Goal: Task Accomplishment & Management: Use online tool/utility

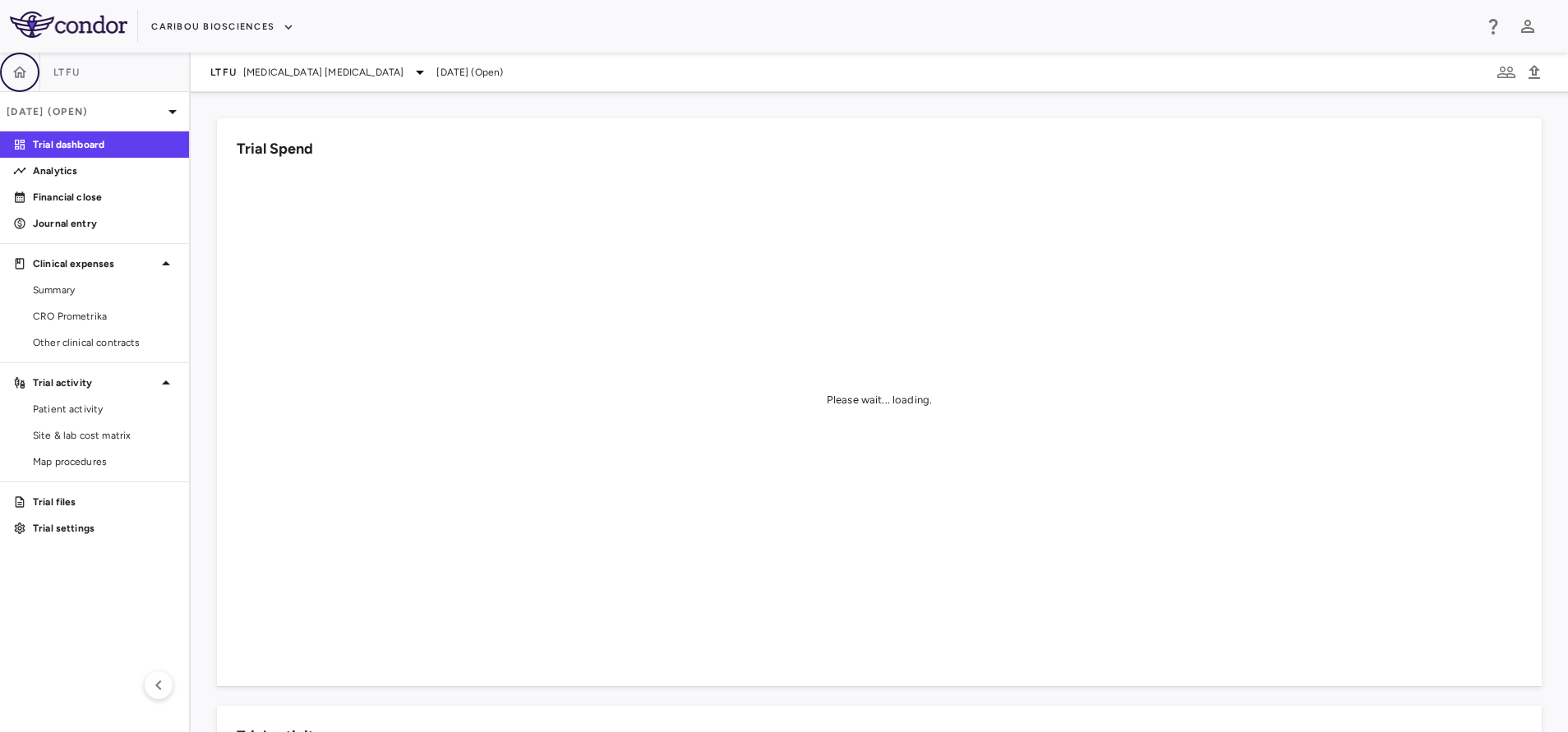
click at [25, 73] on icon "button" at bounding box center [20, 73] width 17 height 17
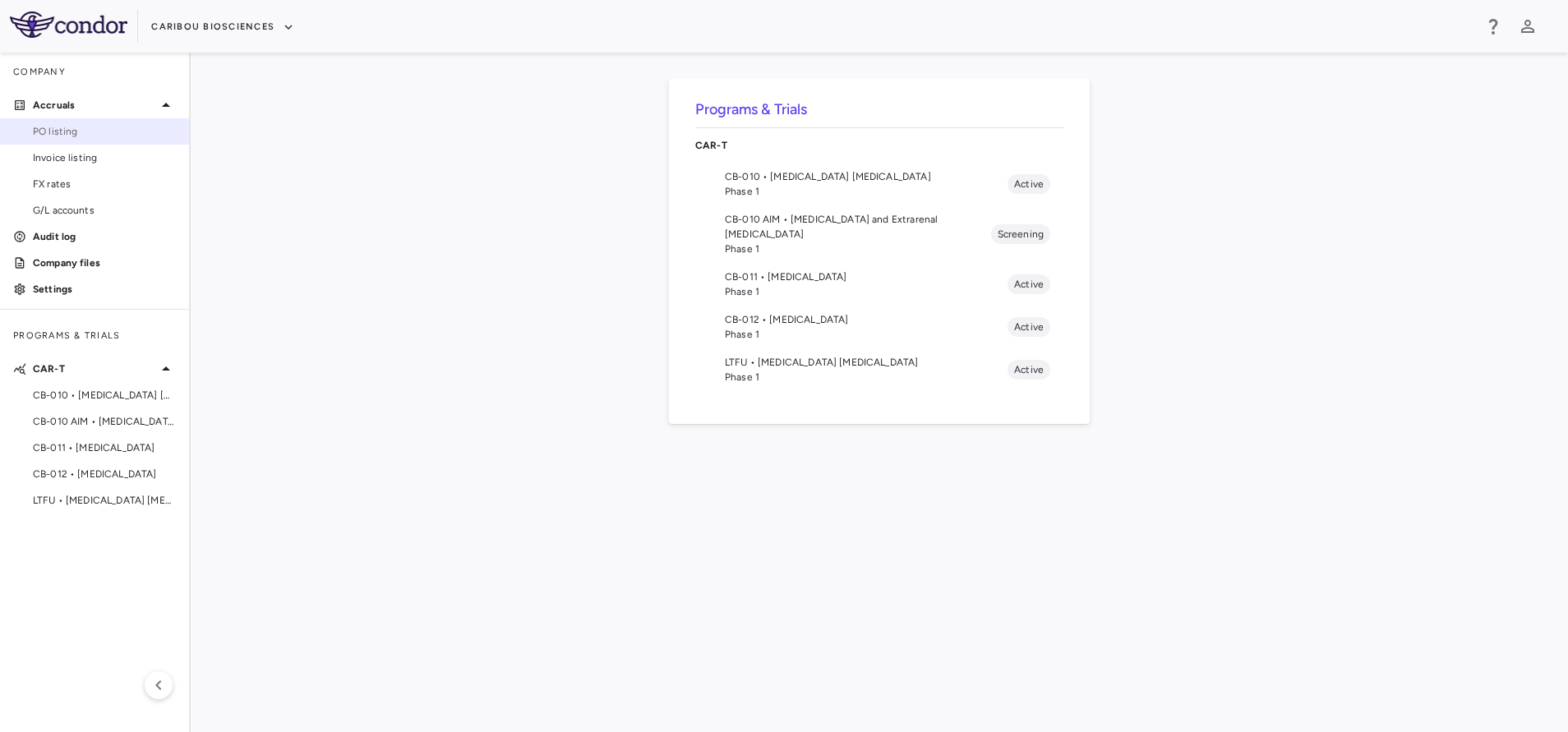
click at [74, 132] on span "PO listing" at bounding box center [104, 131] width 143 height 15
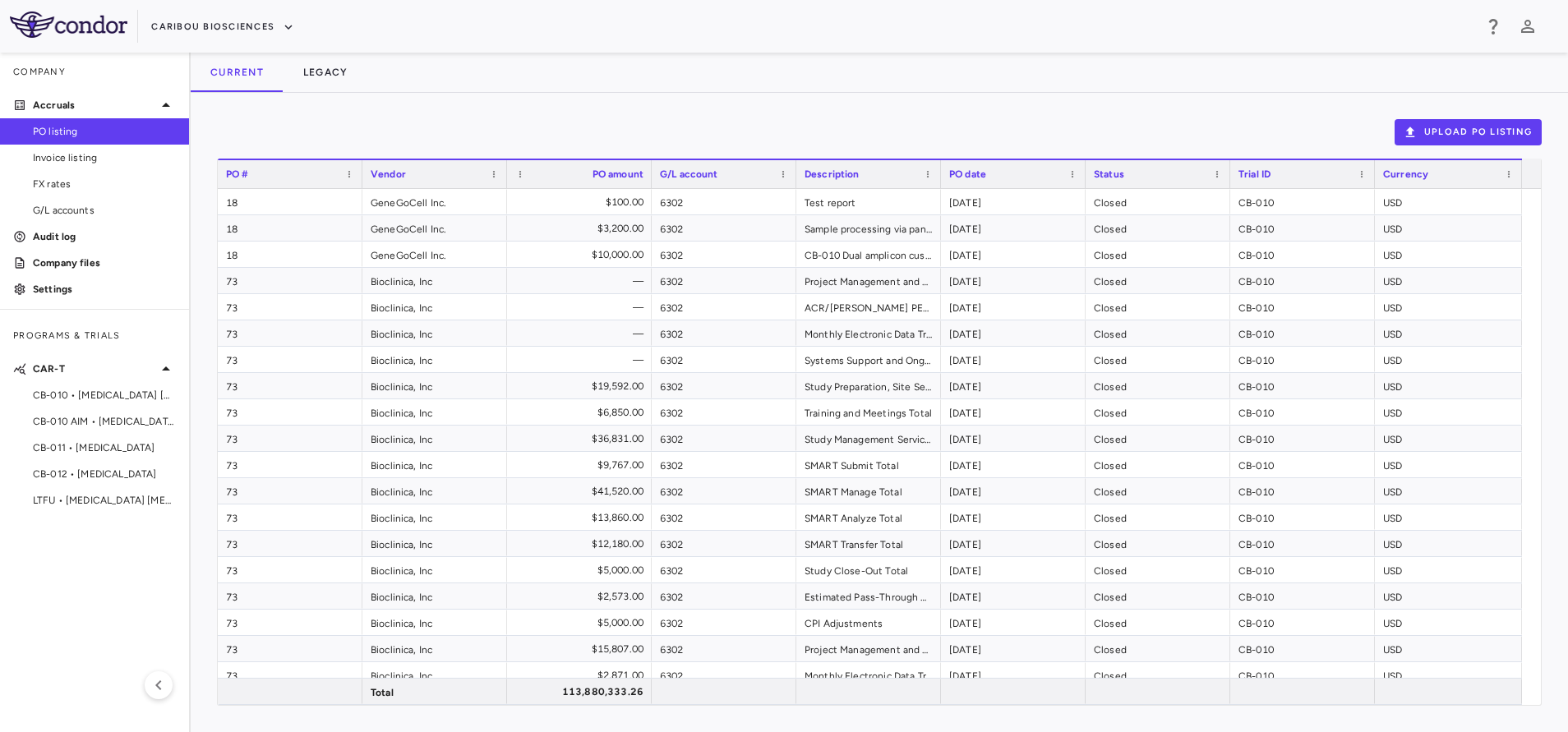
click at [1442, 146] on div "Upload PO Listing Drag here to set row groups Drag here to set column labels PO…" at bounding box center [879, 412] width 1325 height 587
click at [1438, 133] on button "Upload PO Listing" at bounding box center [1468, 132] width 147 height 26
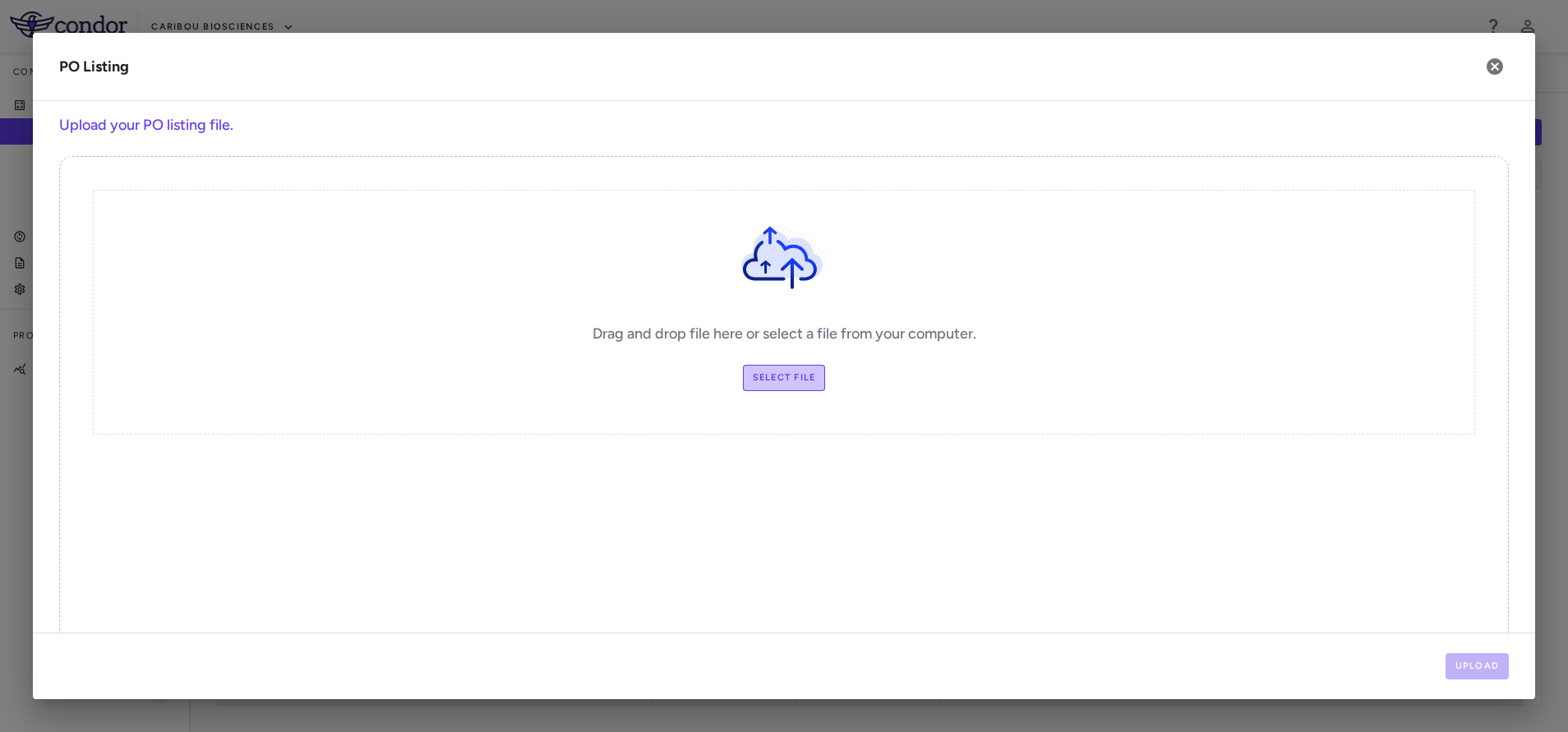
click at [799, 379] on label "Select file" at bounding box center [784, 378] width 83 height 26
click at [0, 0] on input "Select file" at bounding box center [0, 0] width 0 height 0
click at [1475, 659] on button "Upload" at bounding box center [1477, 667] width 64 height 26
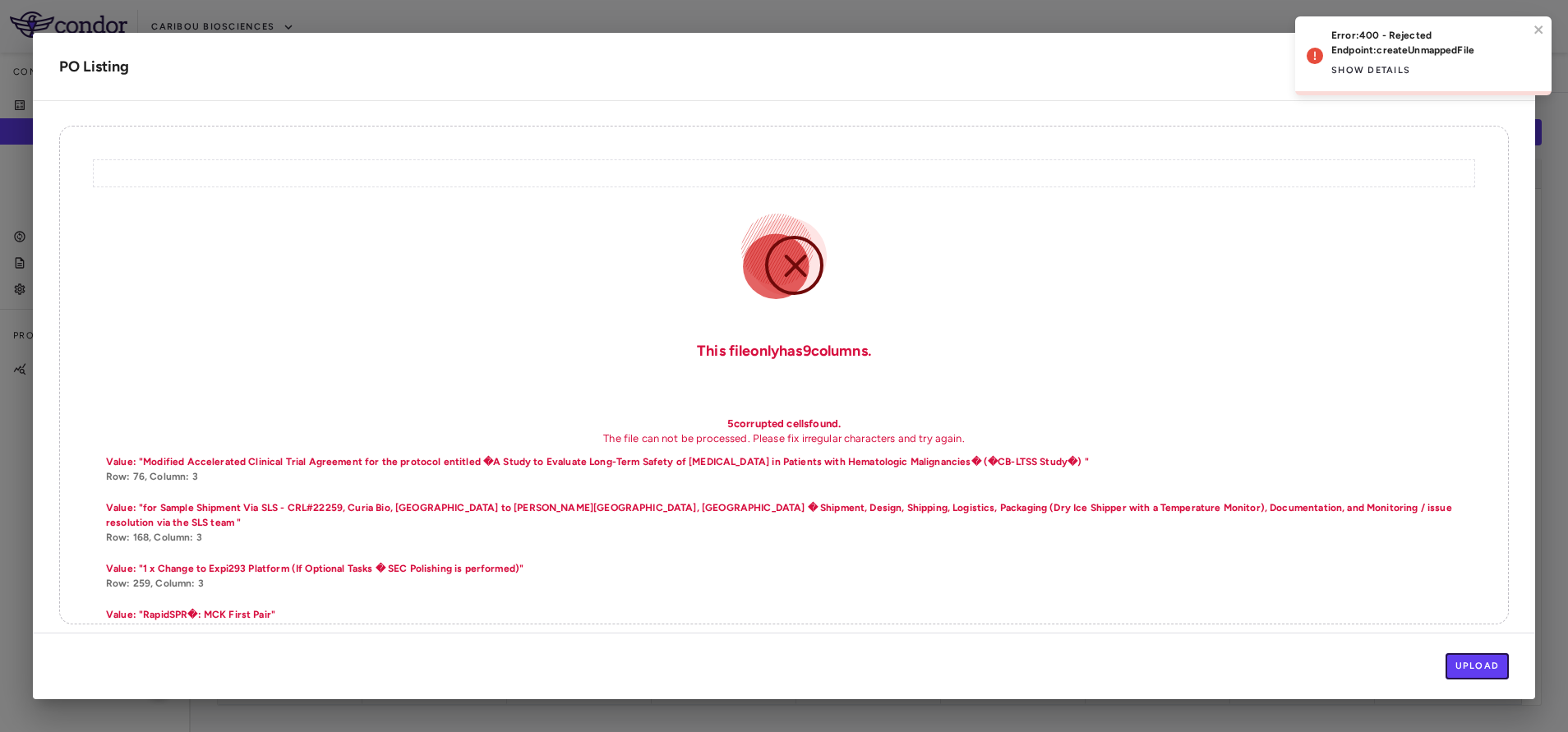
scroll to position [42, 0]
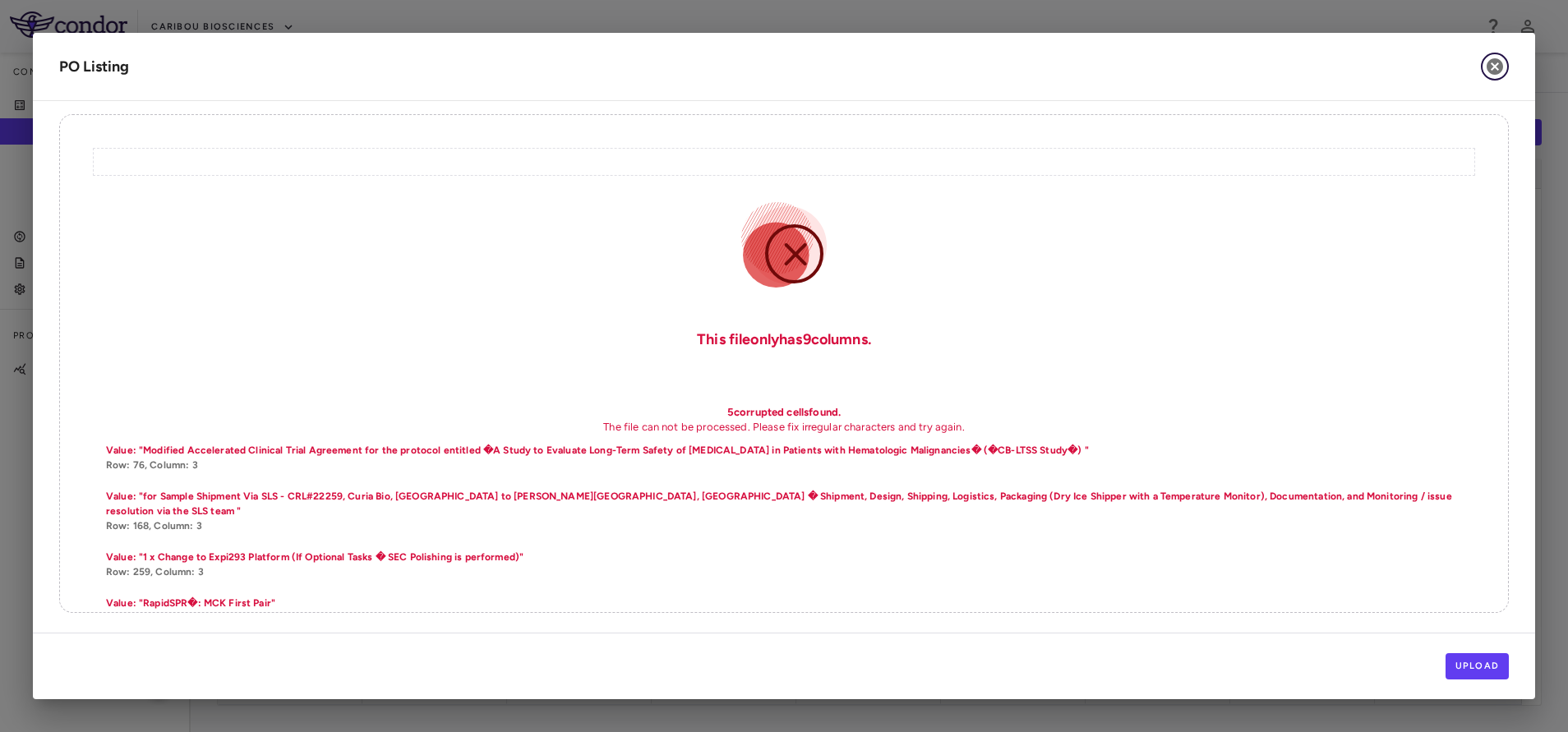
click at [1493, 66] on icon "button" at bounding box center [1495, 67] width 17 height 17
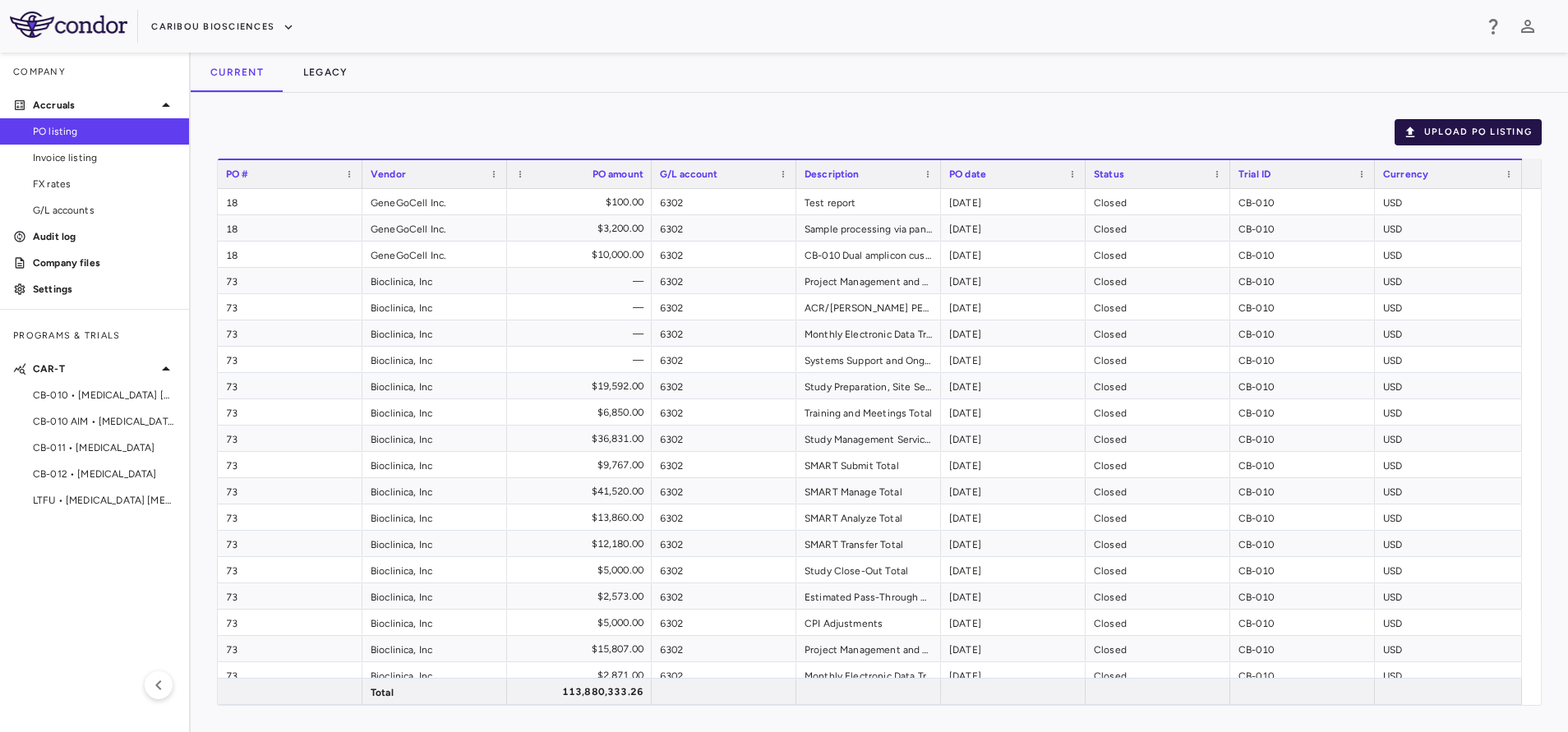
click at [1471, 134] on button "Upload PO Listing" at bounding box center [1468, 132] width 147 height 26
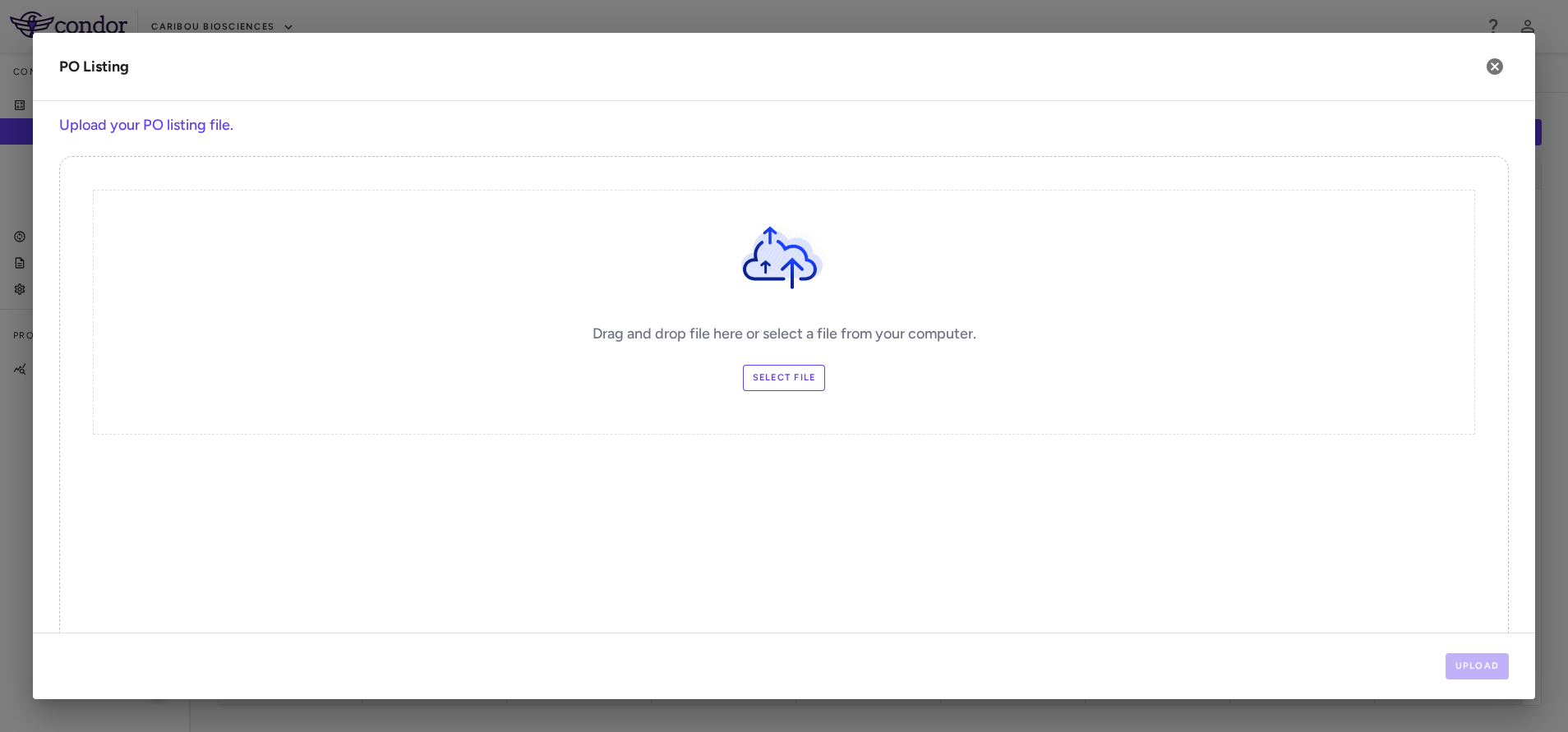
click at [777, 374] on label "Select file" at bounding box center [784, 378] width 83 height 26
click at [0, 0] on input "Select file" at bounding box center [0, 0] width 0 height 0
click at [1488, 673] on button "Upload" at bounding box center [1477, 667] width 64 height 26
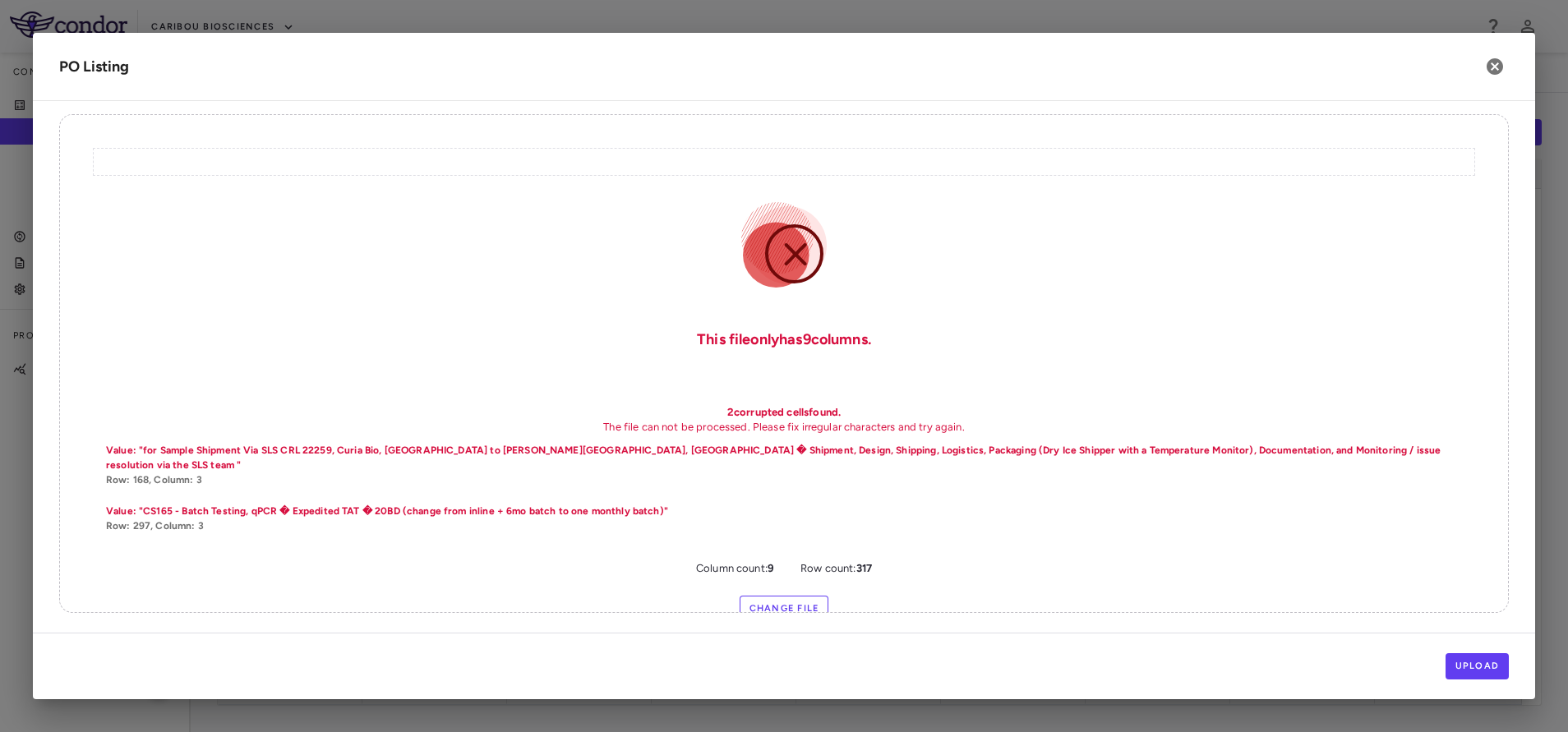
click at [770, 596] on label "Change File" at bounding box center [784, 609] width 89 height 26
click at [0, 0] on input "Change File" at bounding box center [0, 0] width 0 height 0
click at [1487, 664] on button "Upload" at bounding box center [1477, 667] width 64 height 26
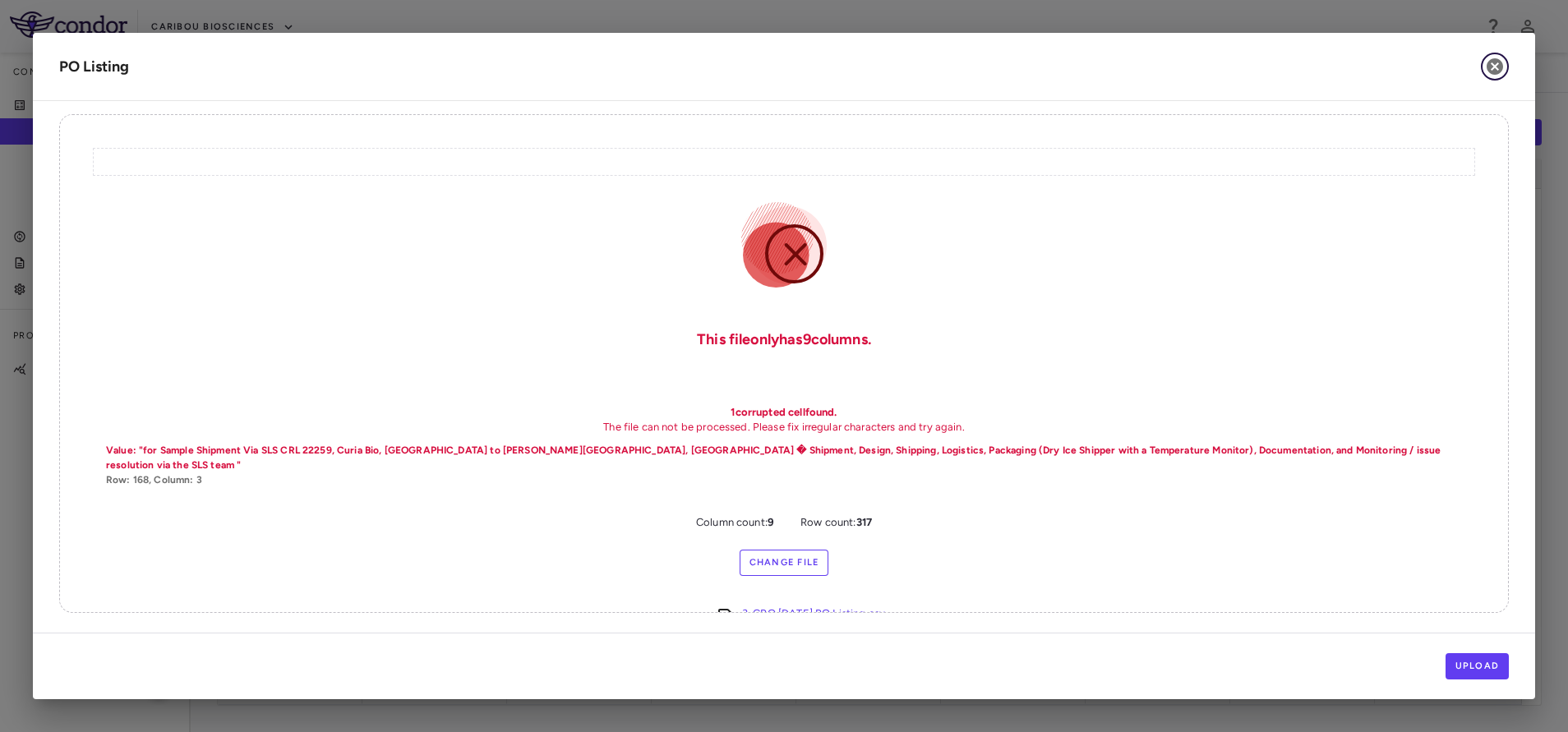
click at [1499, 71] on icon "button" at bounding box center [1495, 67] width 17 height 17
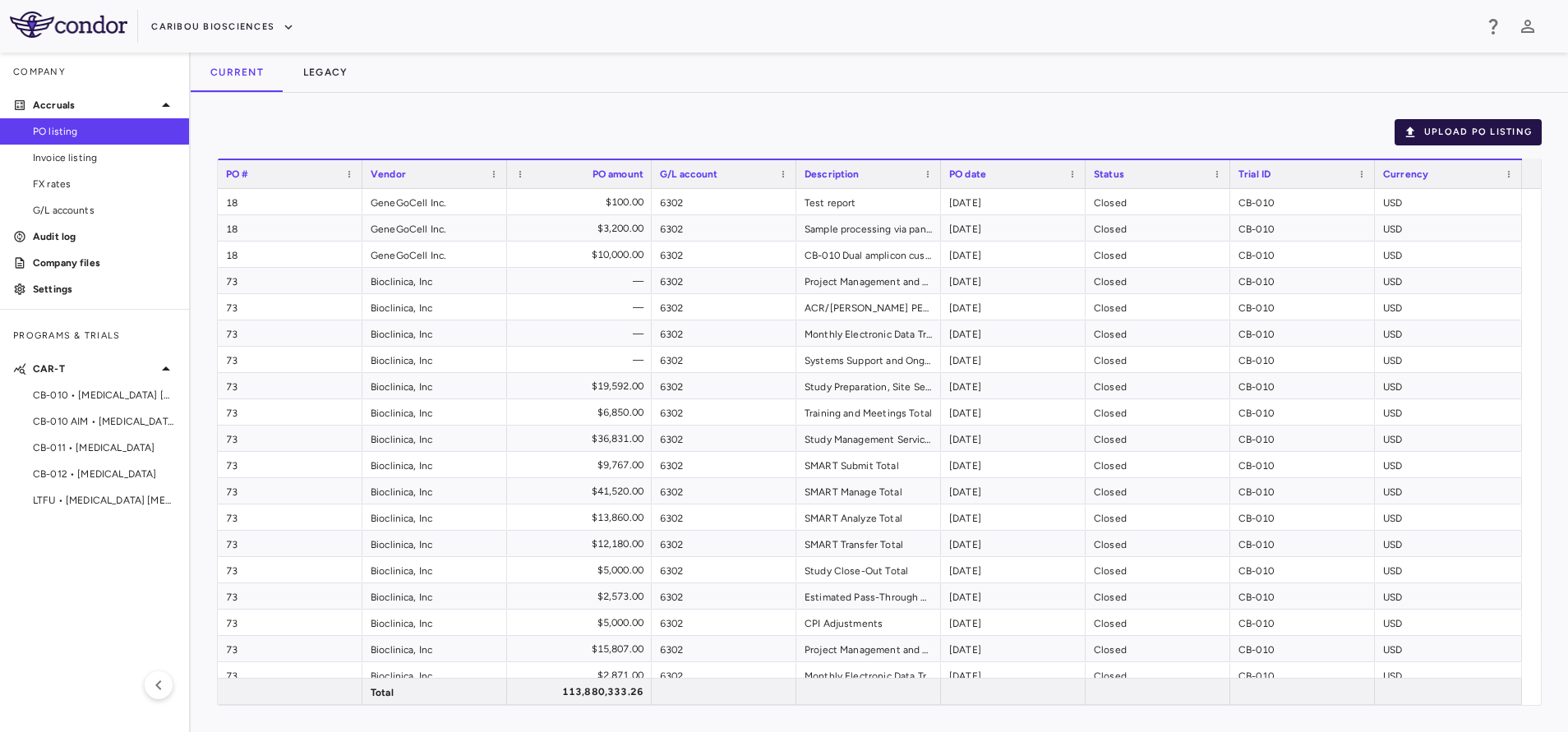
click at [1500, 135] on button "Upload PO Listing" at bounding box center [1468, 132] width 147 height 26
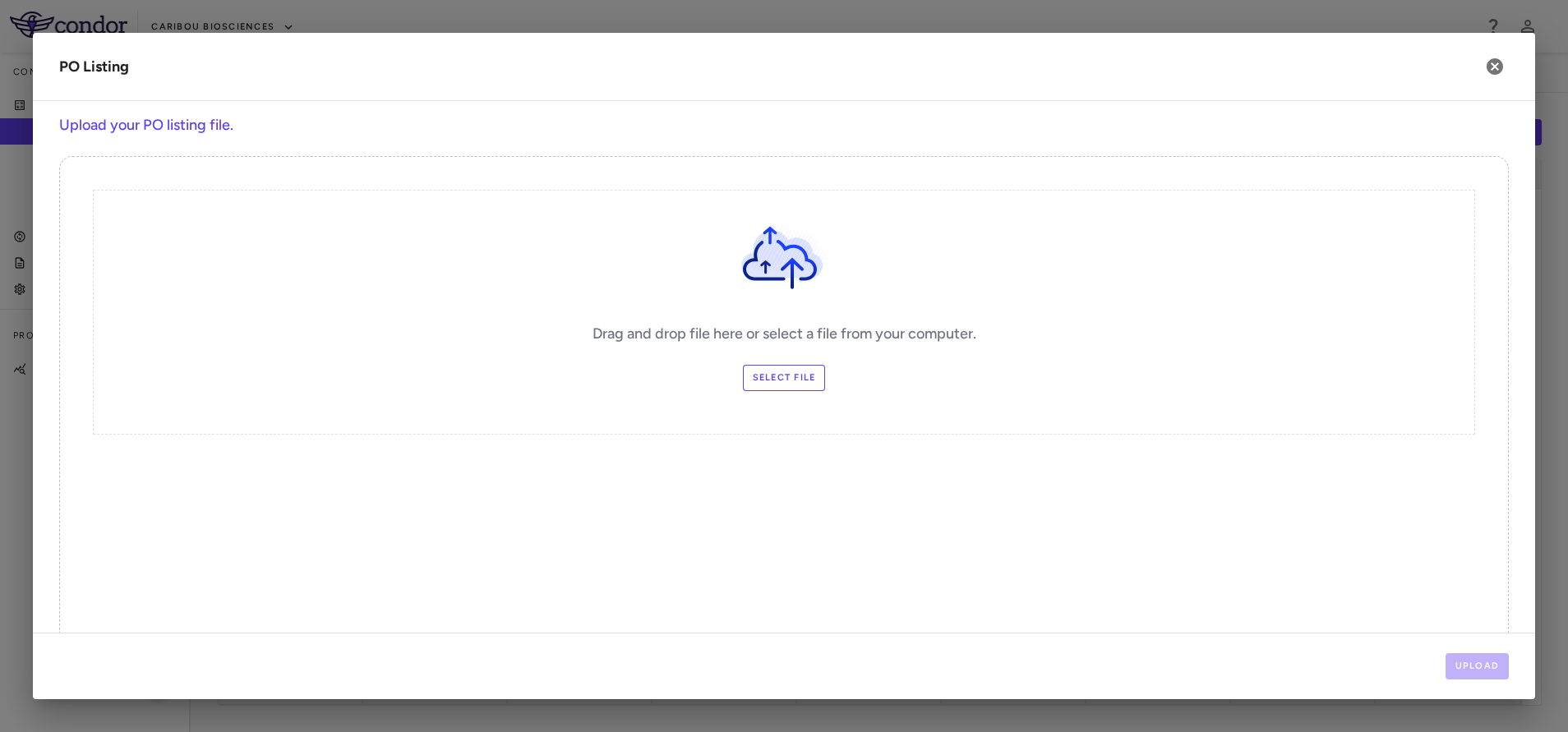
click at [767, 381] on label "Select file" at bounding box center [784, 378] width 83 height 26
click at [0, 0] on input "Select file" at bounding box center [0, 0] width 0 height 0
click at [1477, 668] on button "Upload" at bounding box center [1477, 667] width 64 height 26
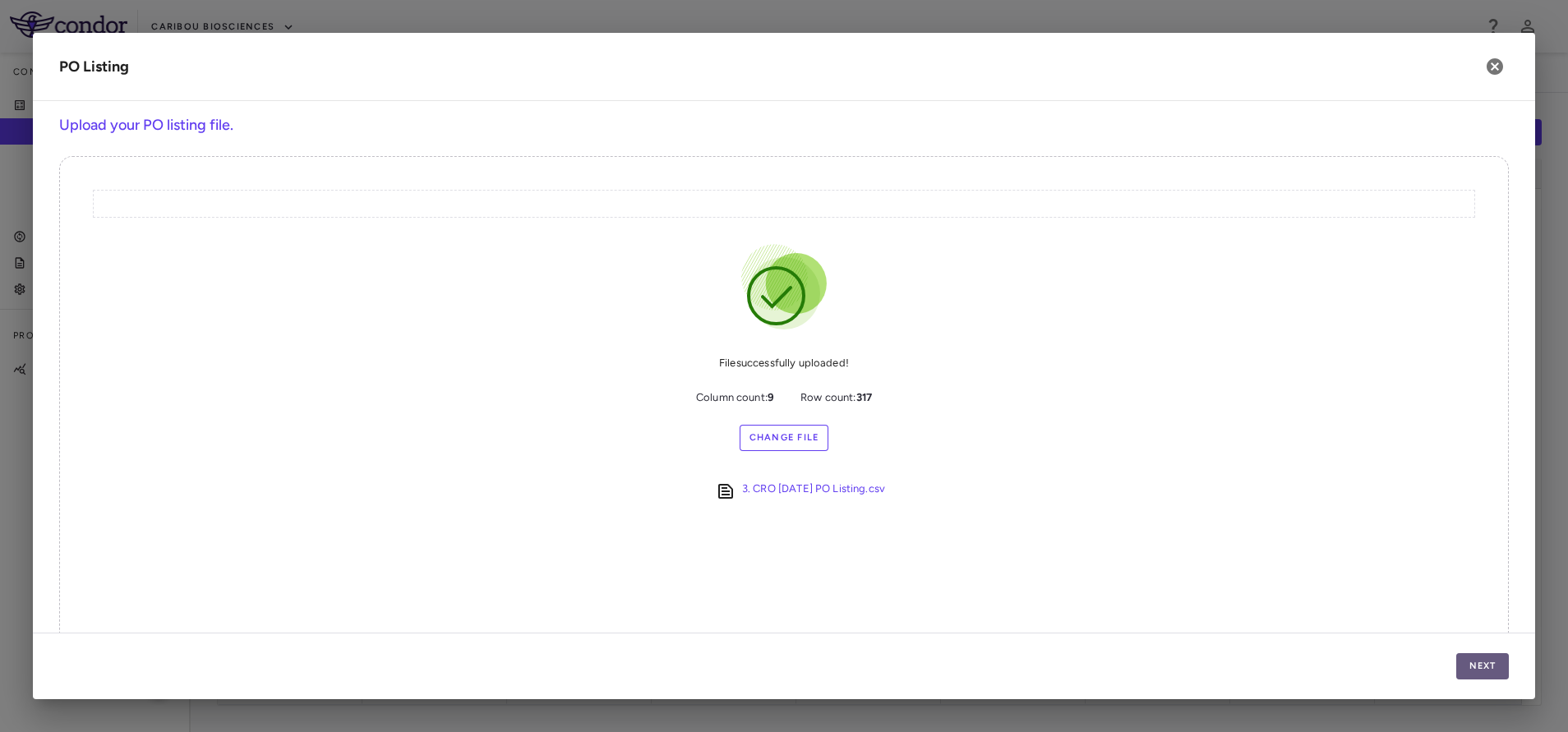
click at [1488, 660] on button "Next" at bounding box center [1482, 667] width 53 height 26
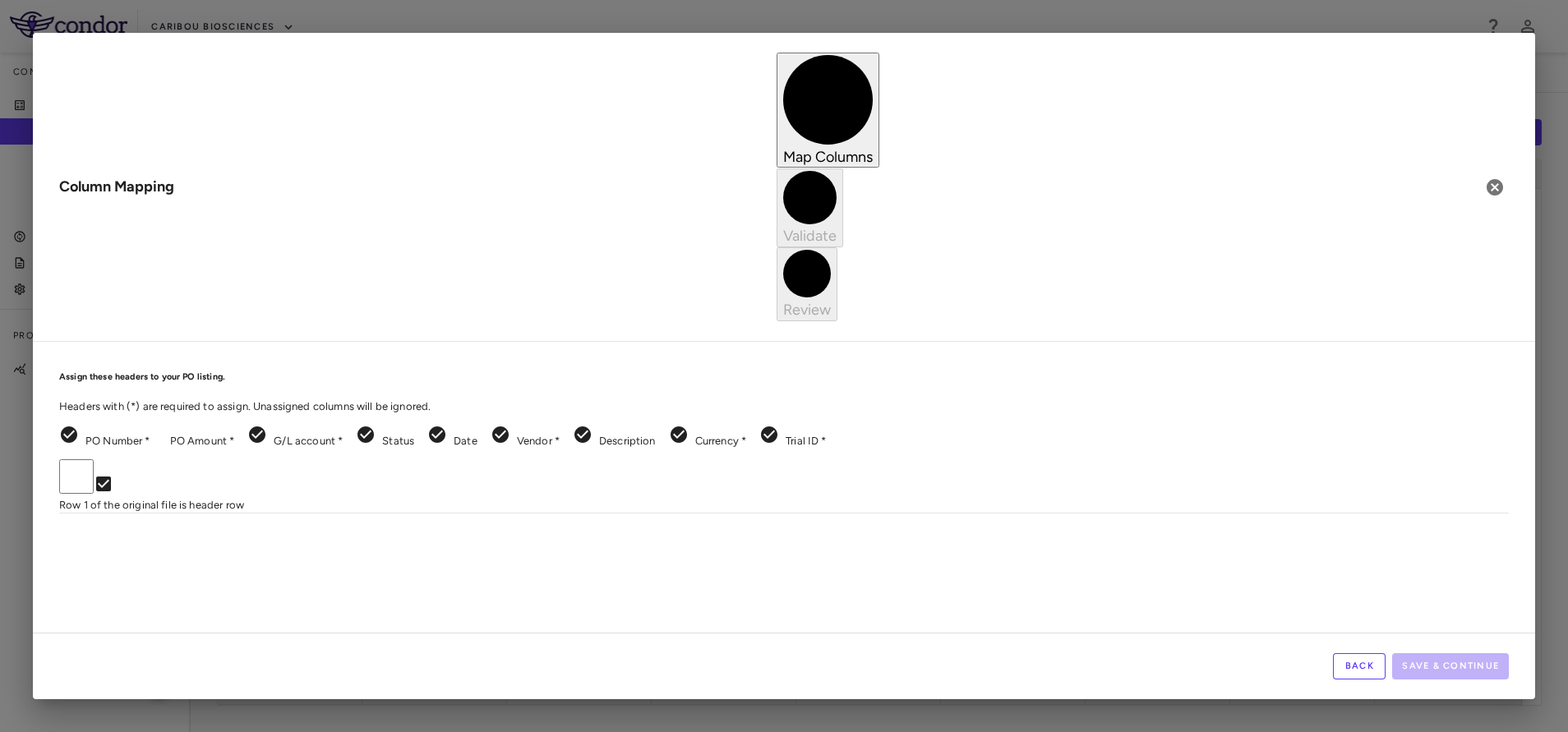
click at [640, 267] on body "Skip to sidebar Skip to main content Caribou Biosciences Company Accruals PO li…" at bounding box center [784, 366] width 1568 height 732
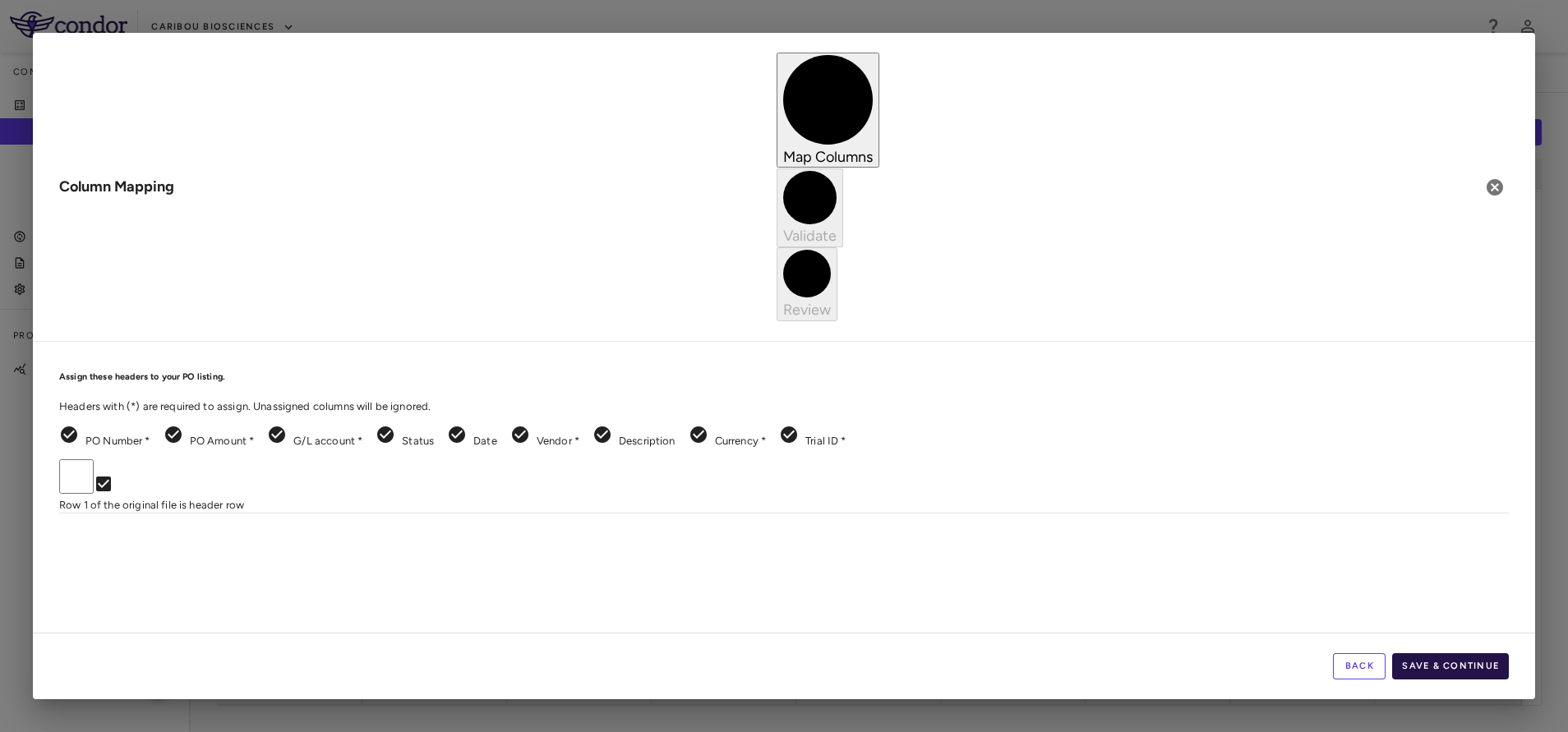
click at [1442, 662] on button "Save & Continue" at bounding box center [1450, 667] width 116 height 26
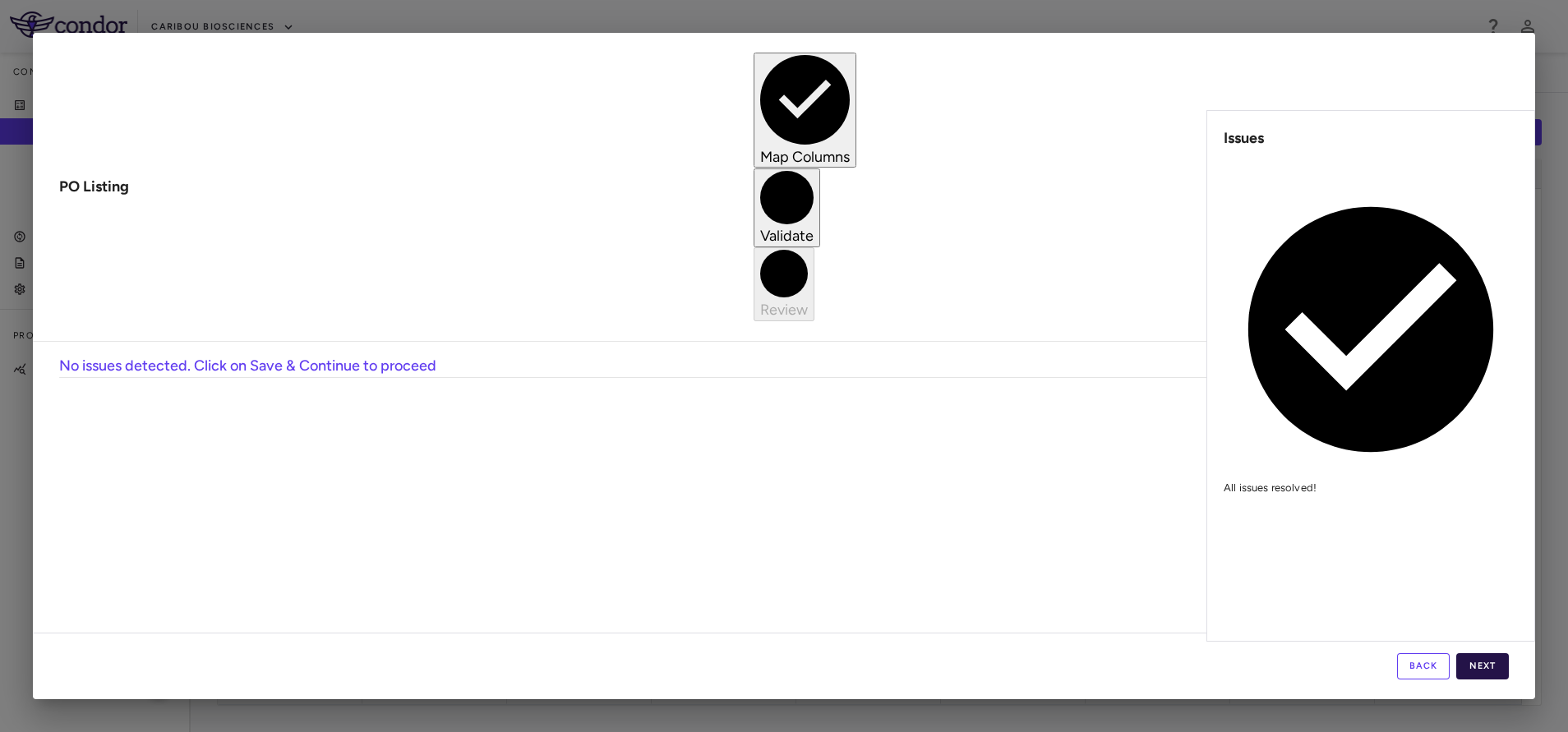
click at [1478, 674] on button "Next" at bounding box center [1482, 667] width 53 height 26
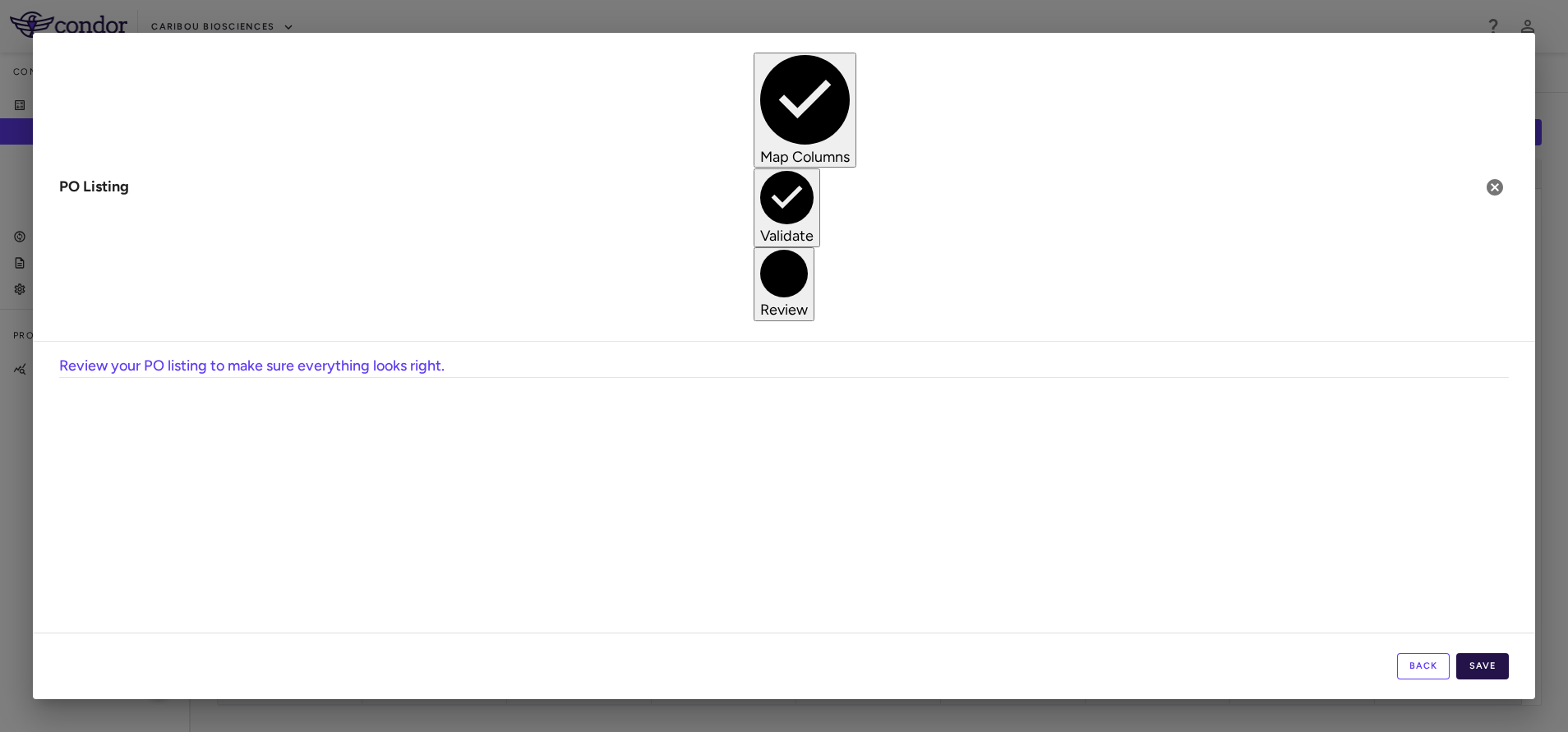
click at [1483, 659] on button "Save" at bounding box center [1482, 667] width 53 height 26
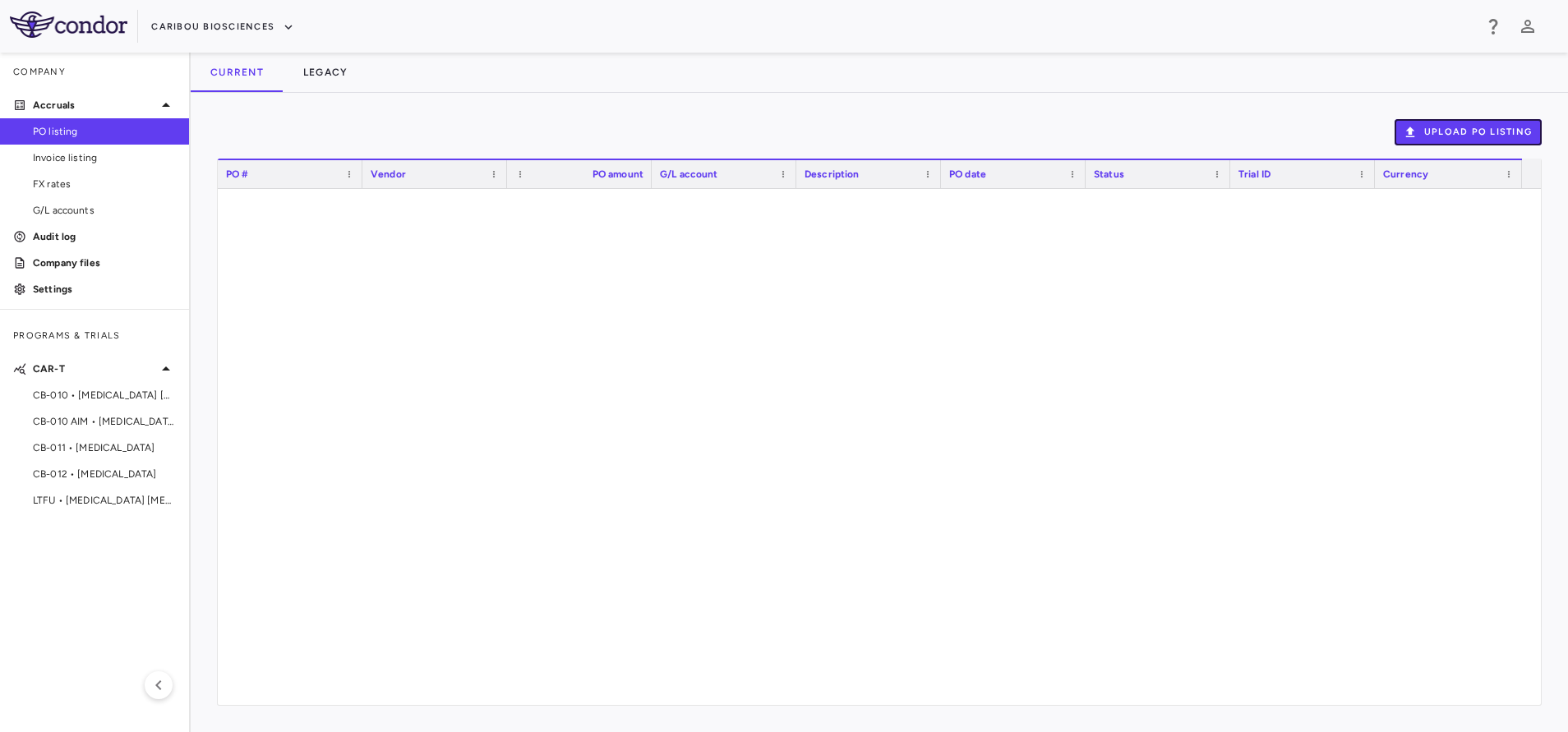
scroll to position [7821, 0]
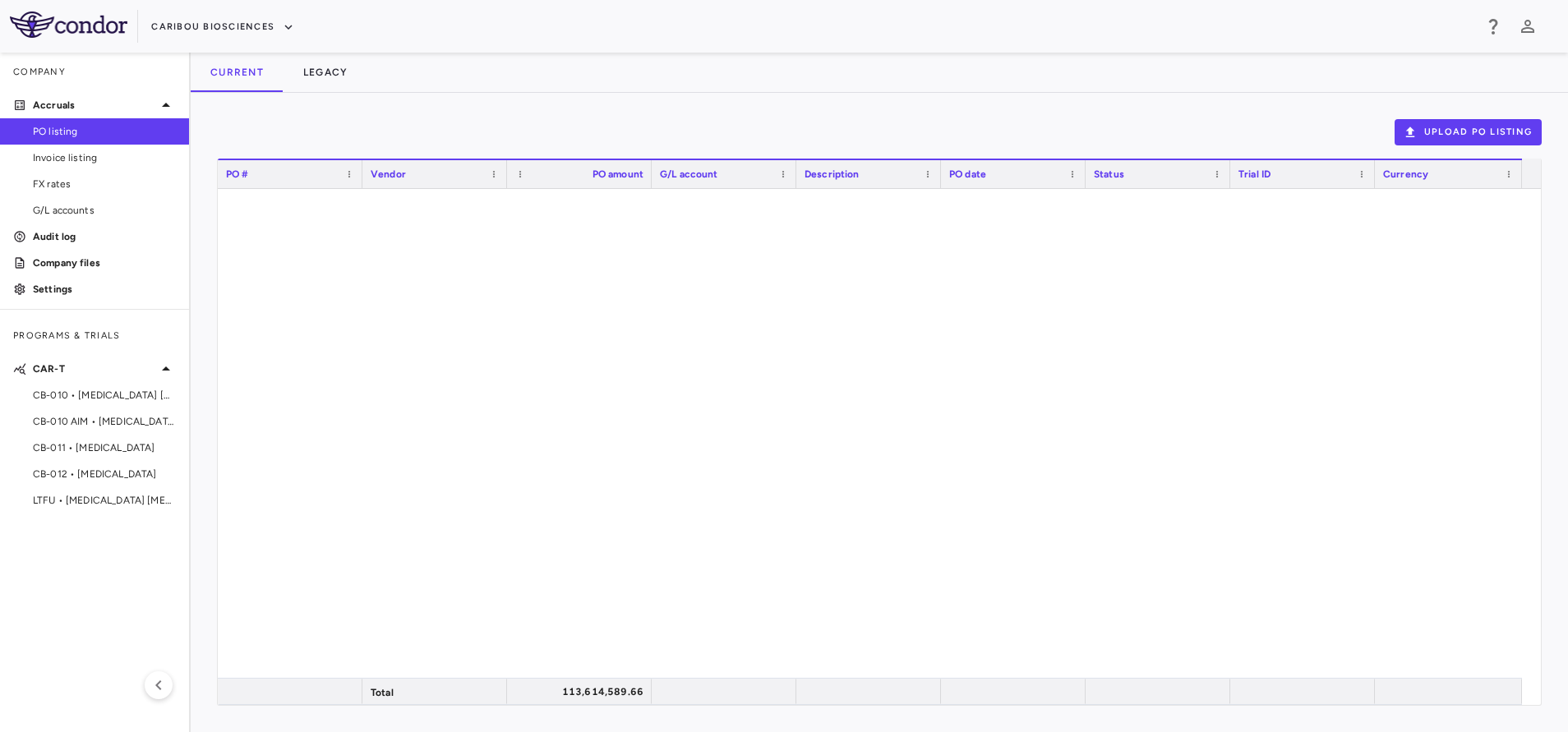
scroll to position [5726, 0]
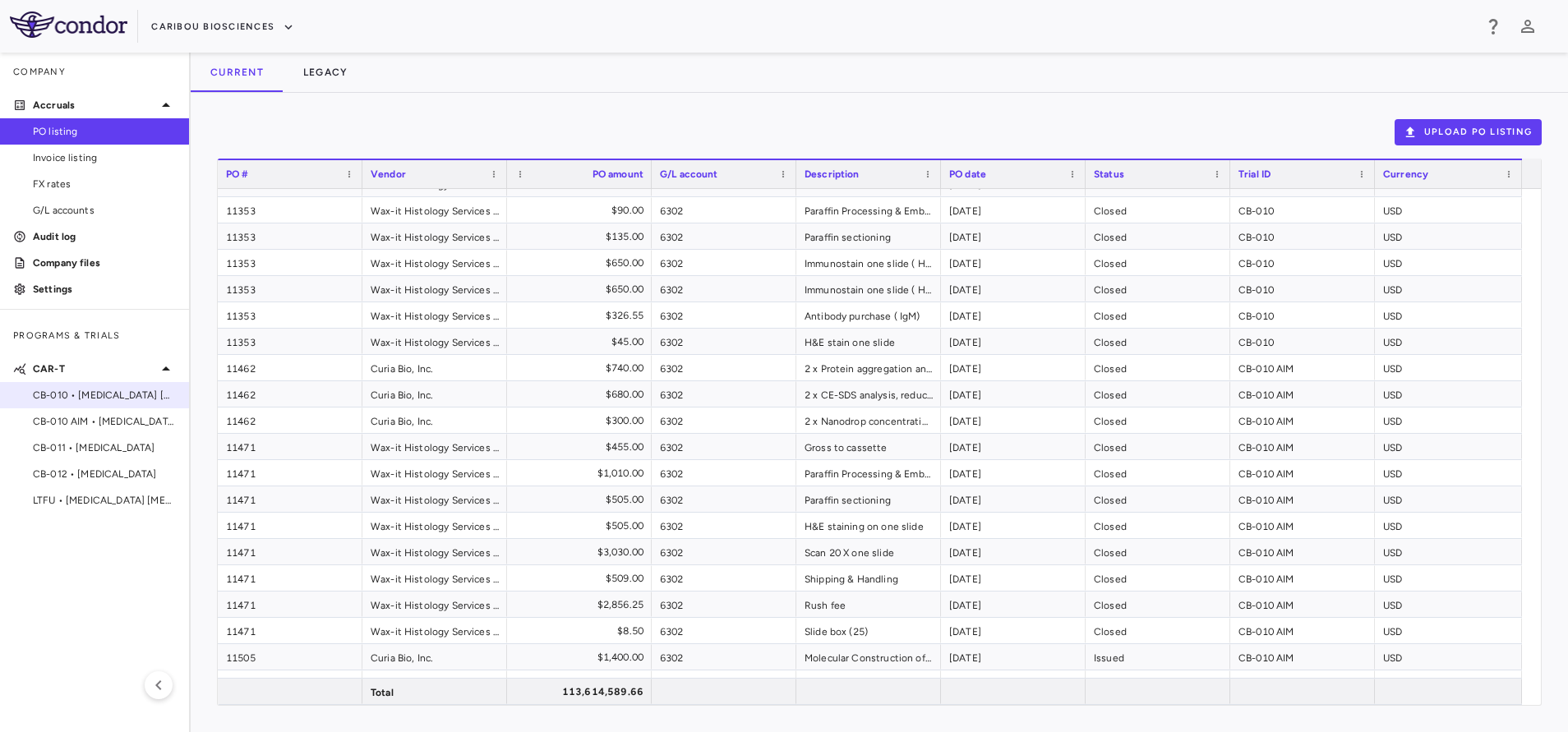
click at [64, 395] on span "CB-010 • [MEDICAL_DATA] [MEDICAL_DATA]" at bounding box center [104, 395] width 143 height 15
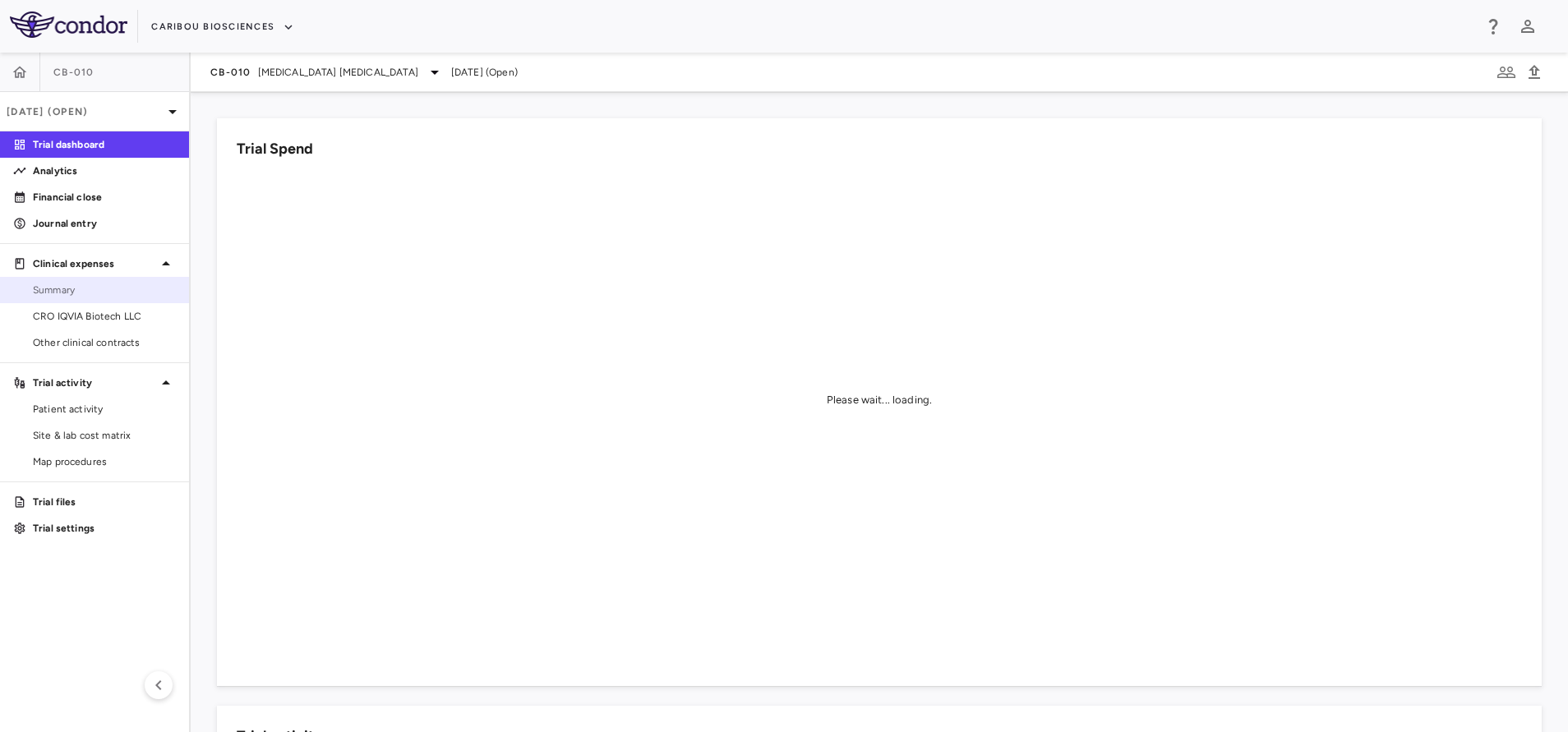
click at [87, 282] on link "Summary" at bounding box center [94, 290] width 189 height 25
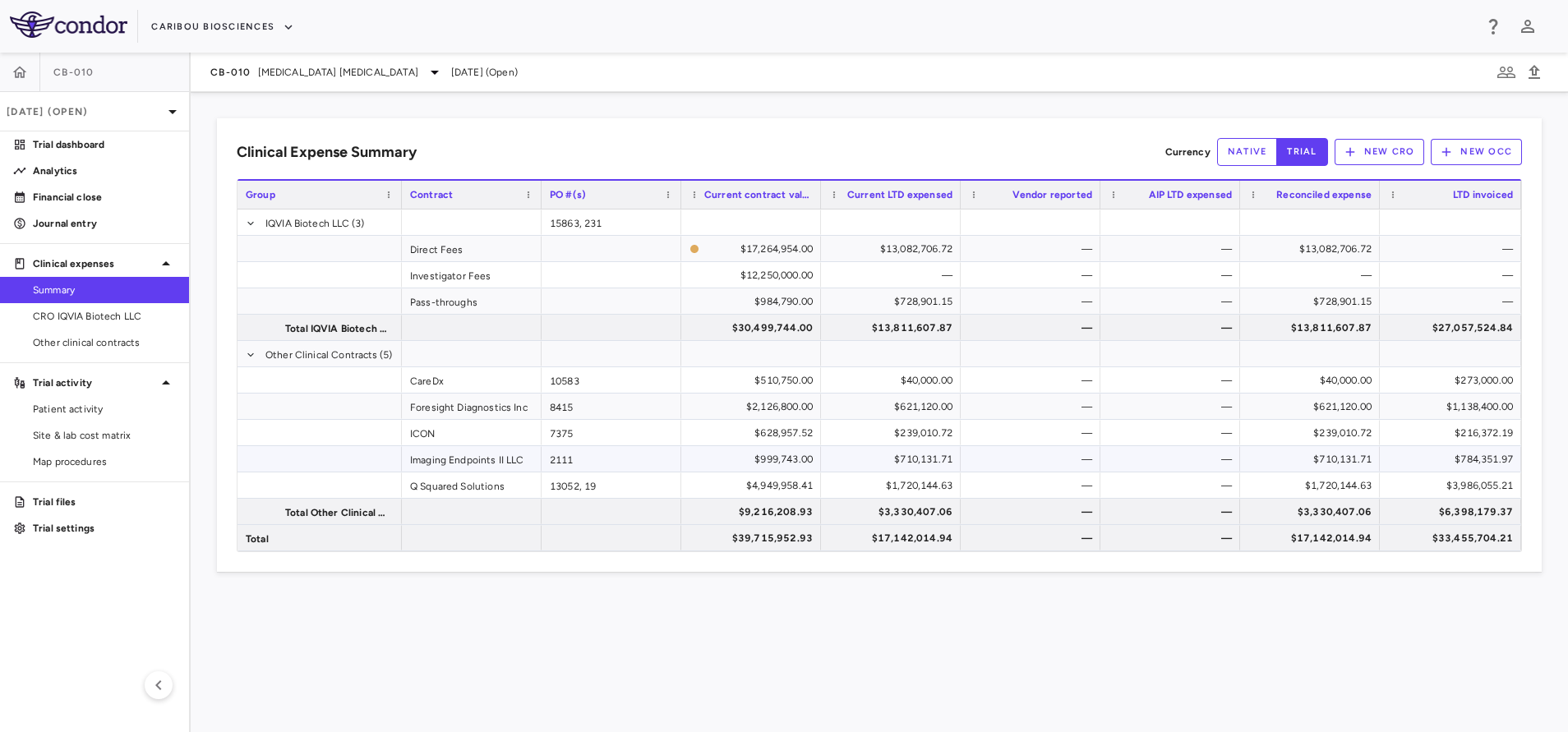
click at [776, 459] on div "$999,743.00" at bounding box center [753, 459] width 116 height 26
